Goal: Transaction & Acquisition: Purchase product/service

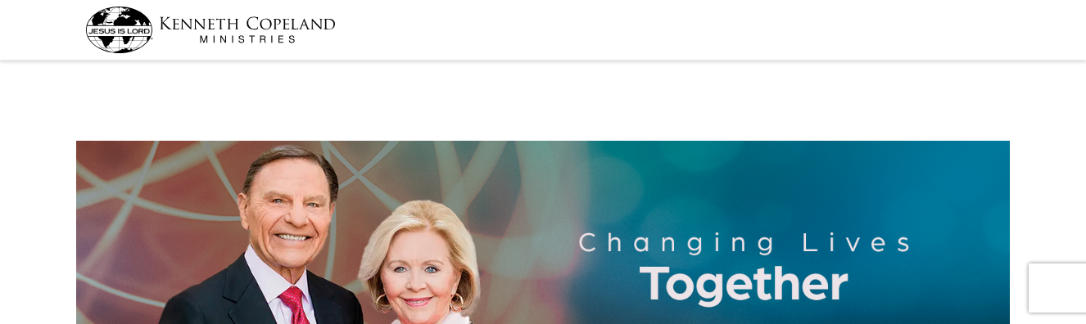
select select "WA"
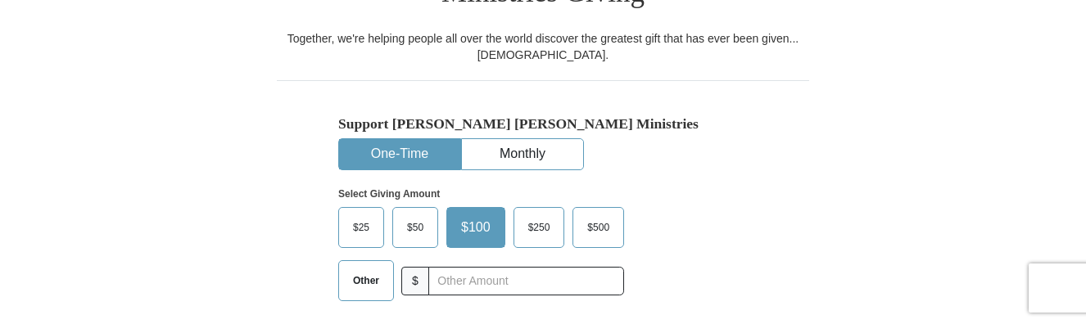
click at [352, 269] on span "Other" at bounding box center [366, 281] width 43 height 25
click at [0, 0] on input "Other" at bounding box center [0, 0] width 0 height 0
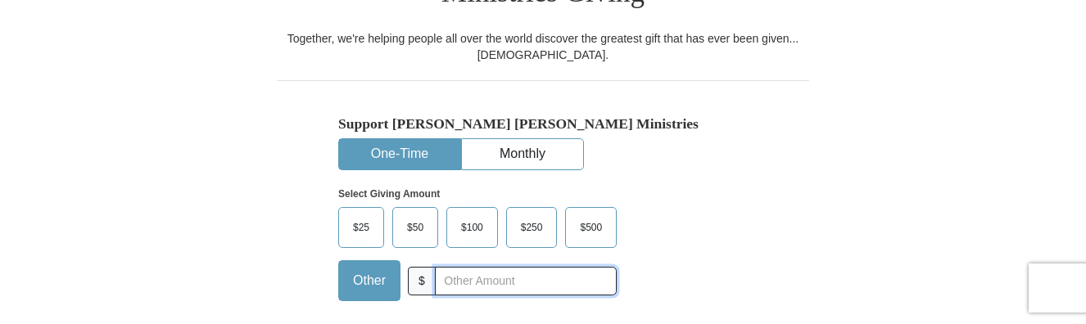
click at [452, 267] on input "text" at bounding box center [526, 281] width 182 height 29
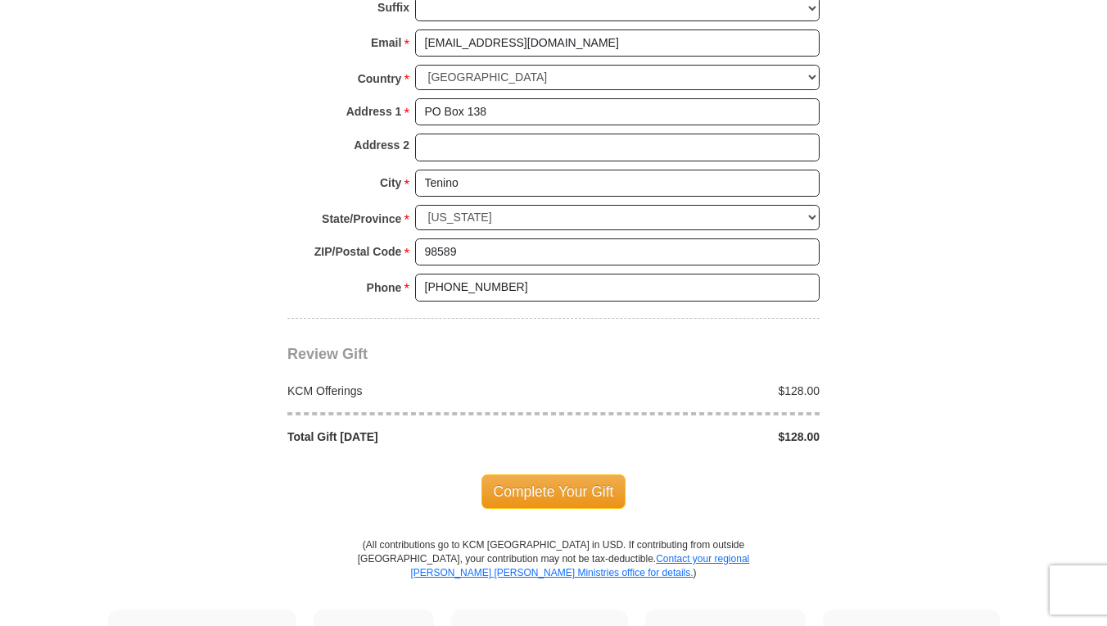
scroll to position [1284, 0]
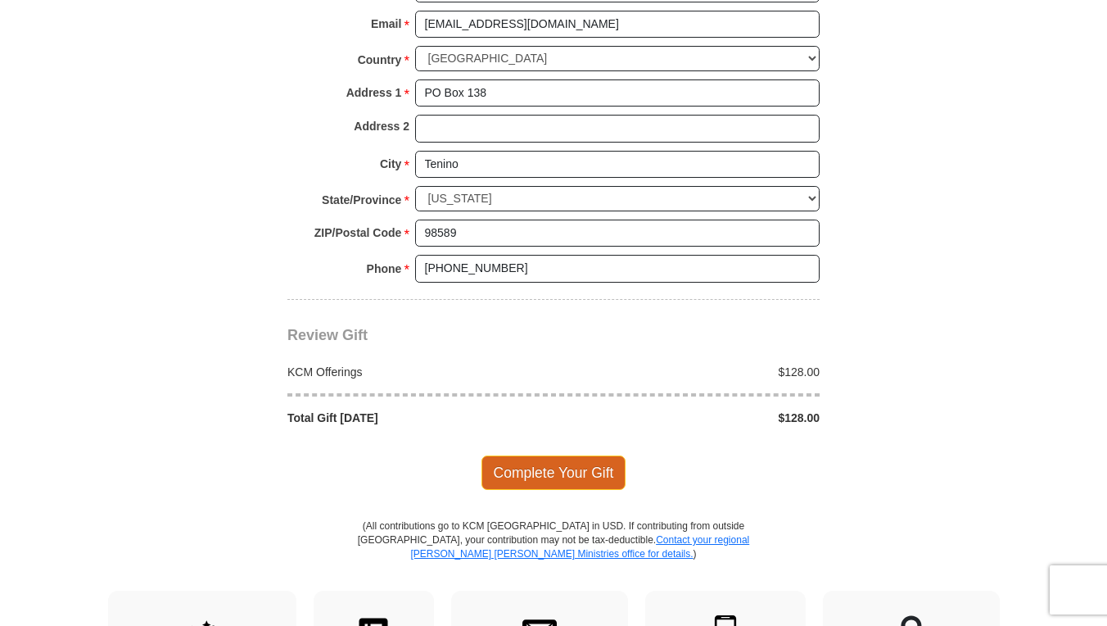
type input "128.00"
click at [550, 324] on span "Complete Your Gift" at bounding box center [554, 472] width 145 height 34
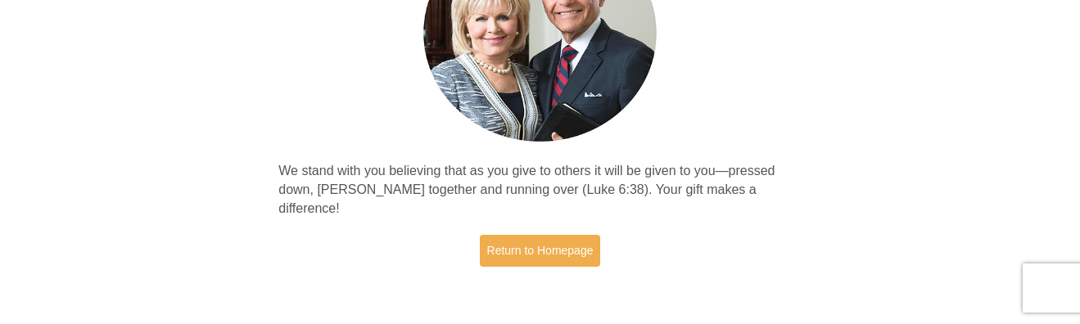
scroll to position [223, 0]
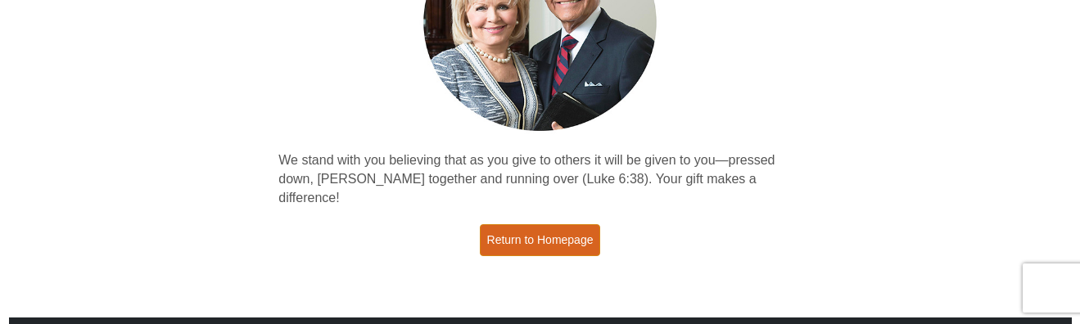
click at [538, 224] on link "Return to Homepage" at bounding box center [540, 240] width 121 height 32
